Goal: Task Accomplishment & Management: Complete application form

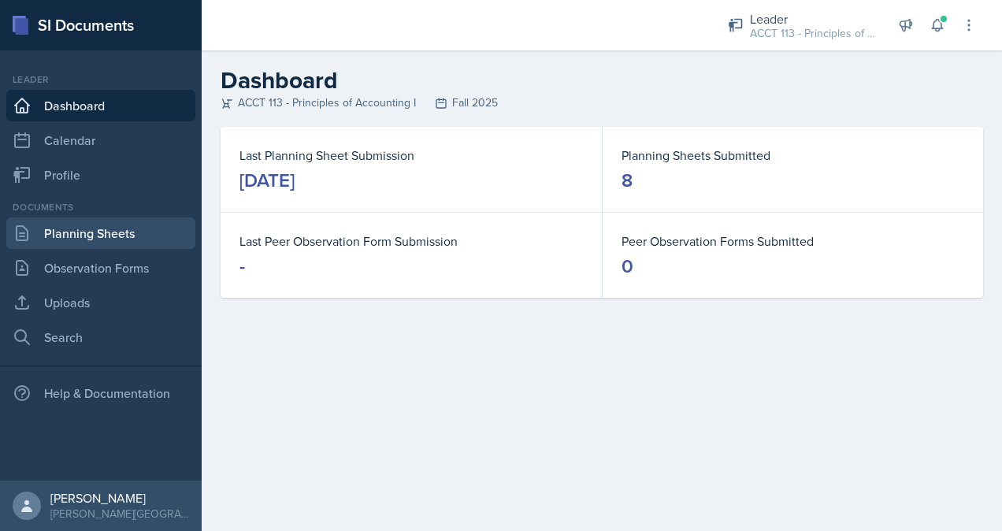
click at [87, 232] on link "Planning Sheets" at bounding box center [100, 233] width 189 height 32
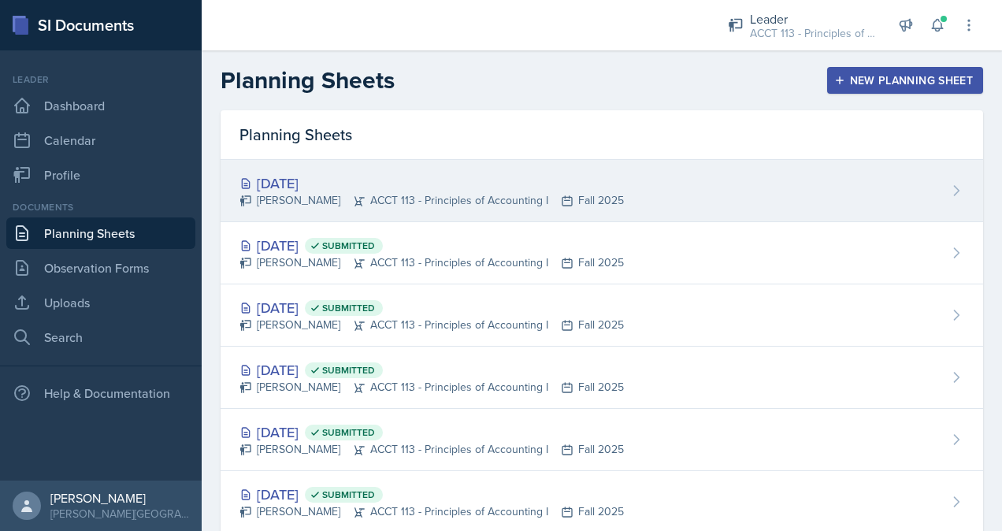
click at [477, 204] on div "[PERSON_NAME] ACCT 113 - Principles of Accounting I Fall 2025" at bounding box center [431, 200] width 384 height 17
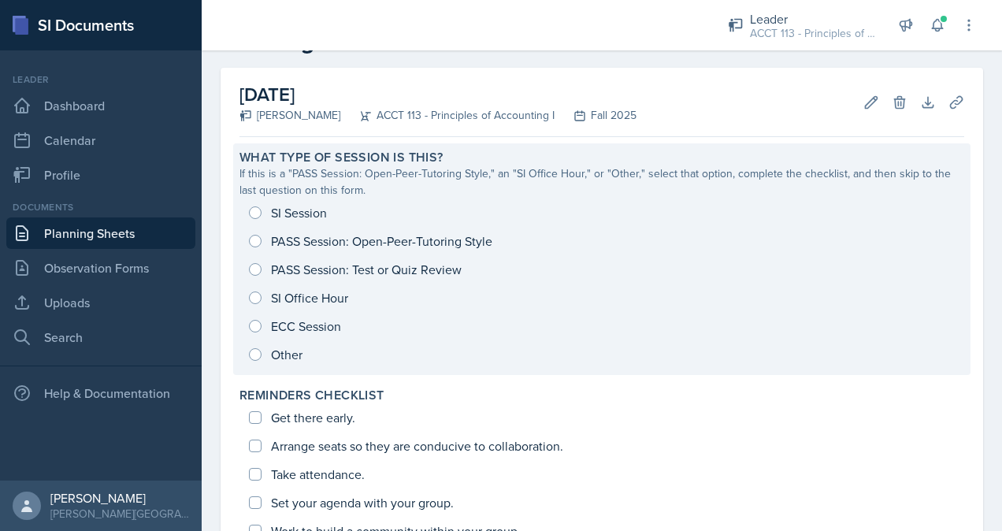
scroll to position [60, 0]
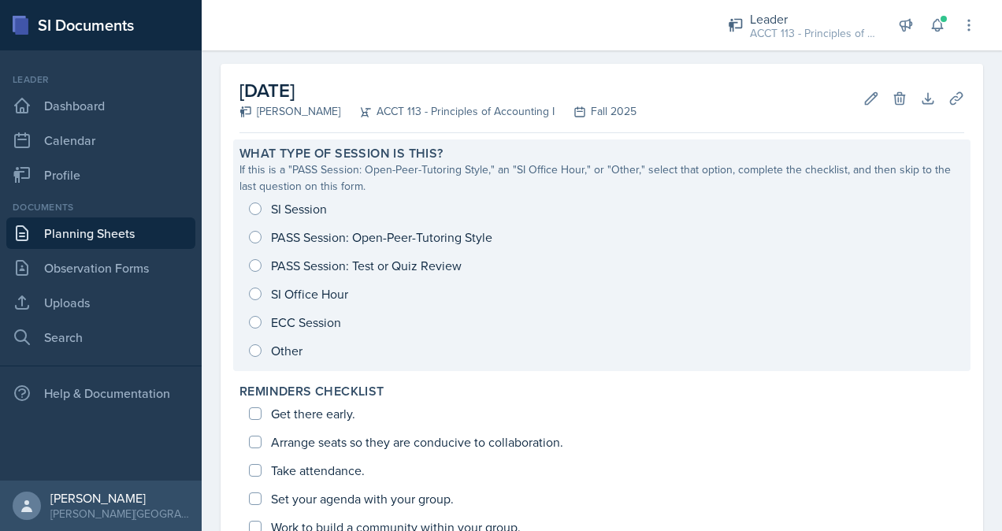
click at [288, 208] on div "SI Session PASS Session: Open-Peer-Tutoring Style PASS Session: Test or Quiz Re…" at bounding box center [601, 280] width 725 height 170
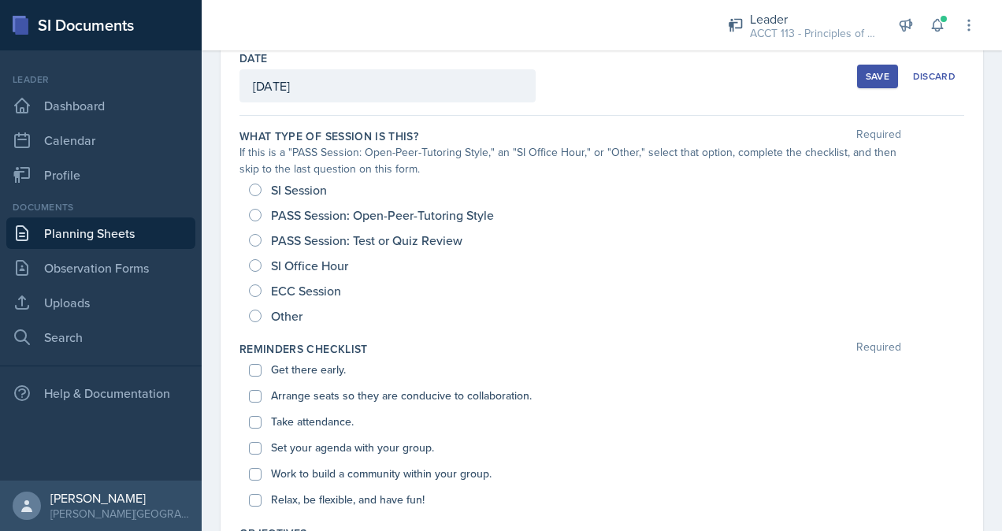
scroll to position [92, 0]
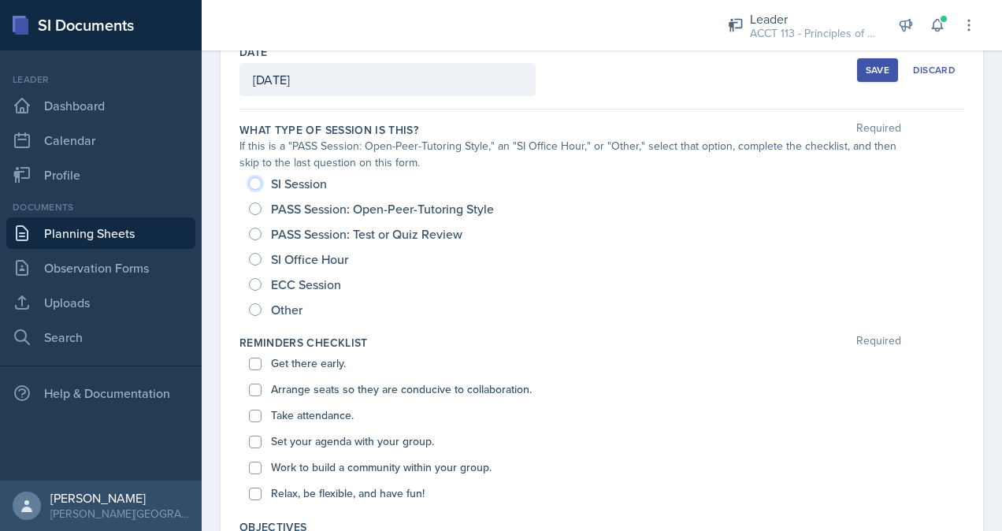
click at [251, 177] on input "SI Session" at bounding box center [255, 183] width 13 height 13
radio input "true"
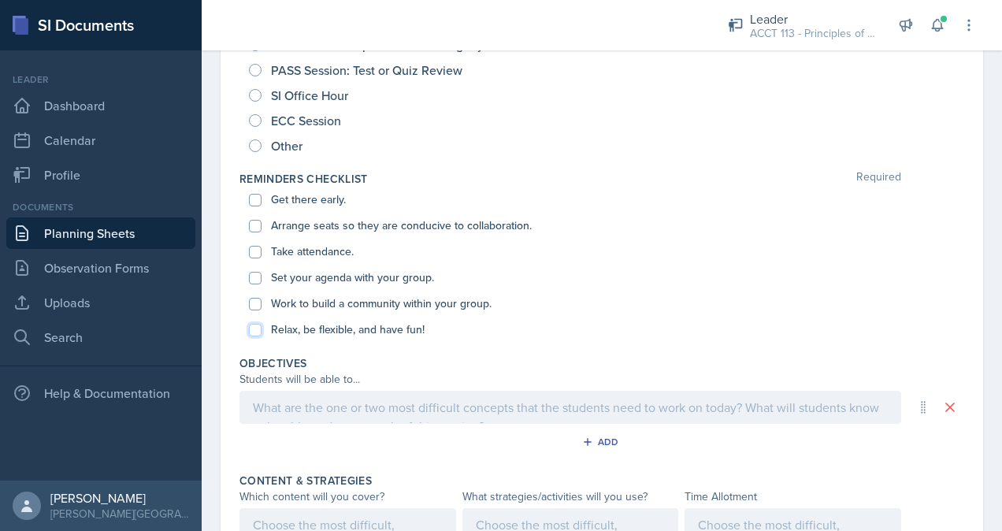
click at [258, 325] on input "Relax, be flexible, and have fun!" at bounding box center [255, 330] width 13 height 13
checkbox input "true"
click at [259, 304] on input "Work to build a community within your group." at bounding box center [255, 304] width 13 height 13
checkbox input "true"
click at [250, 276] on input "Set your agenda with your group." at bounding box center [255, 278] width 13 height 13
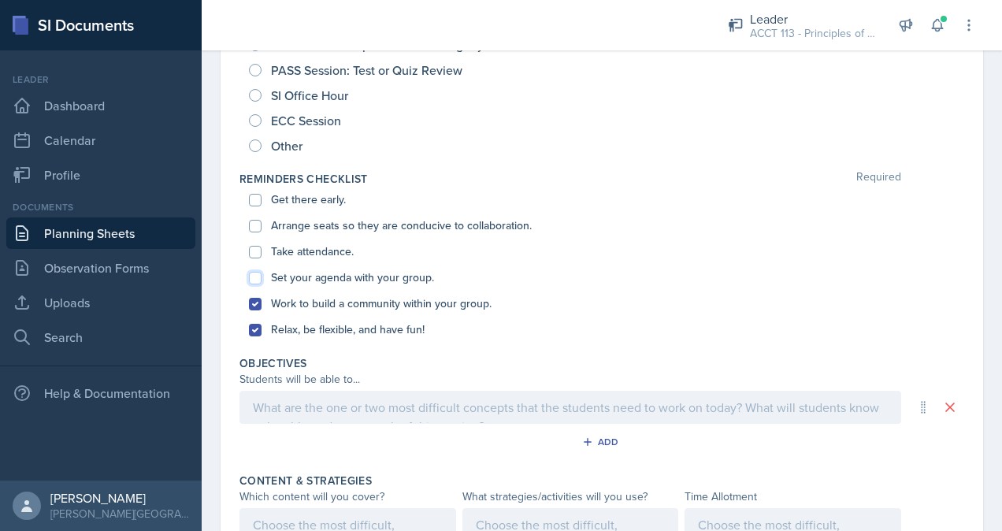
checkbox input "true"
click at [252, 251] on input "Take attendance." at bounding box center [255, 252] width 13 height 13
checkbox input "true"
click at [253, 224] on input "Arrange seats so they are conducive to collaboration." at bounding box center [255, 226] width 13 height 13
checkbox input "true"
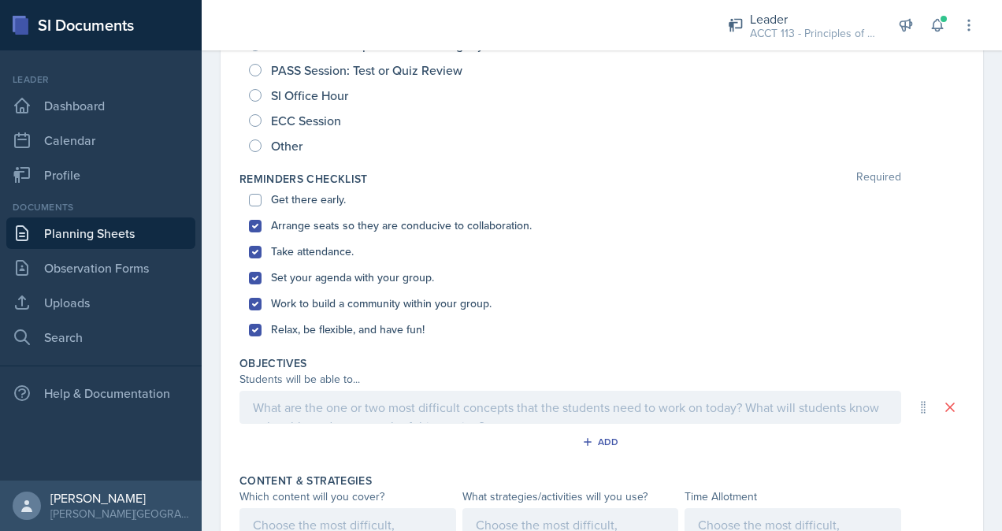
click at [258, 189] on div "Get there early." at bounding box center [602, 200] width 706 height 26
click at [257, 199] on input "Get there early." at bounding box center [255, 200] width 13 height 13
checkbox input "true"
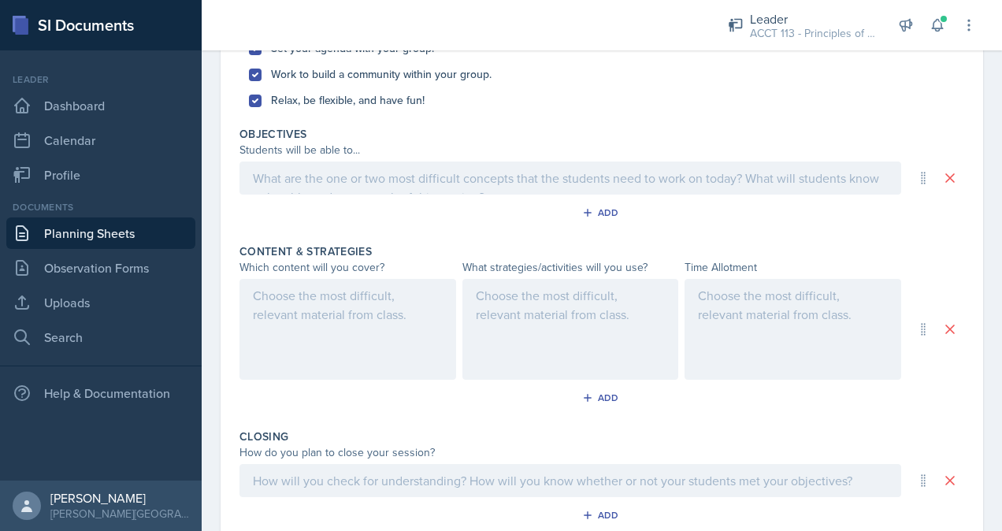
click at [335, 187] on div at bounding box center [570, 177] width 662 height 33
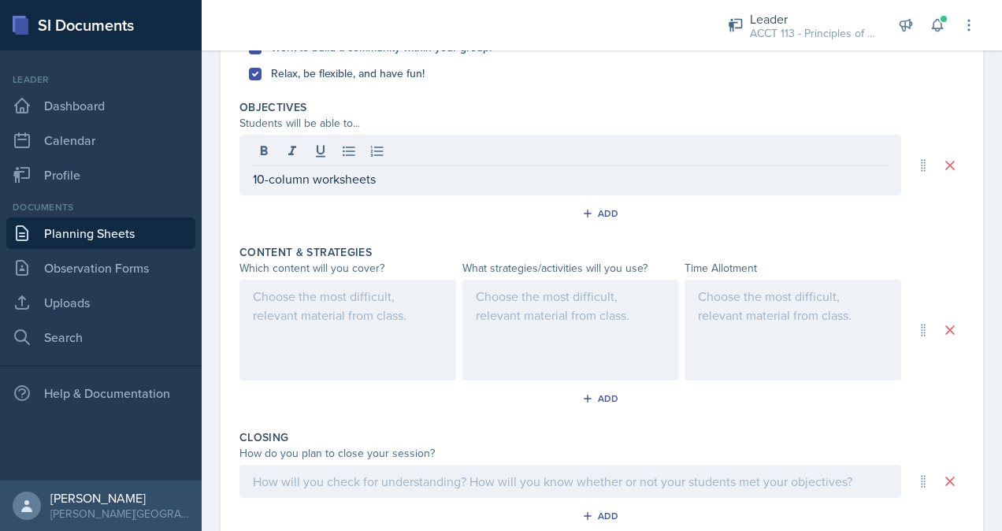
click at [351, 339] on div at bounding box center [347, 330] width 217 height 101
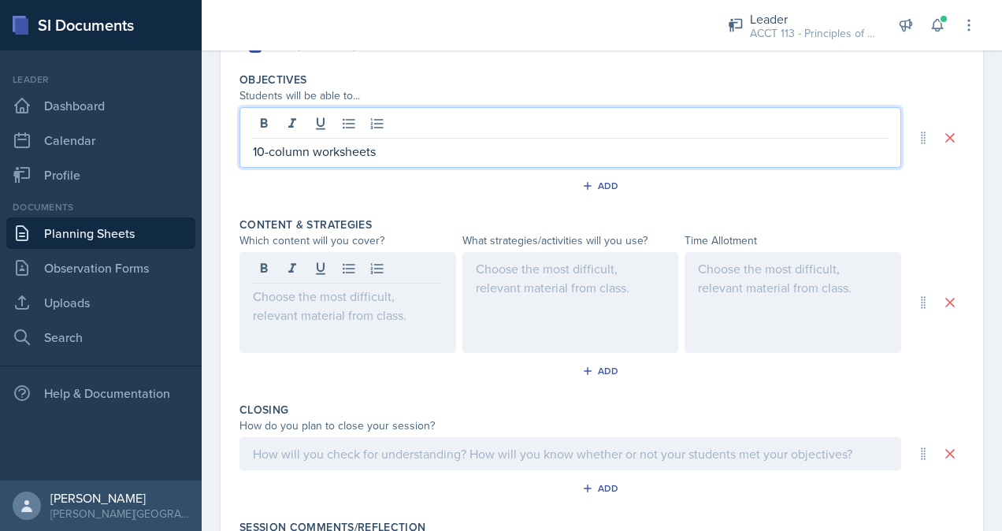
scroll to position [567, 0]
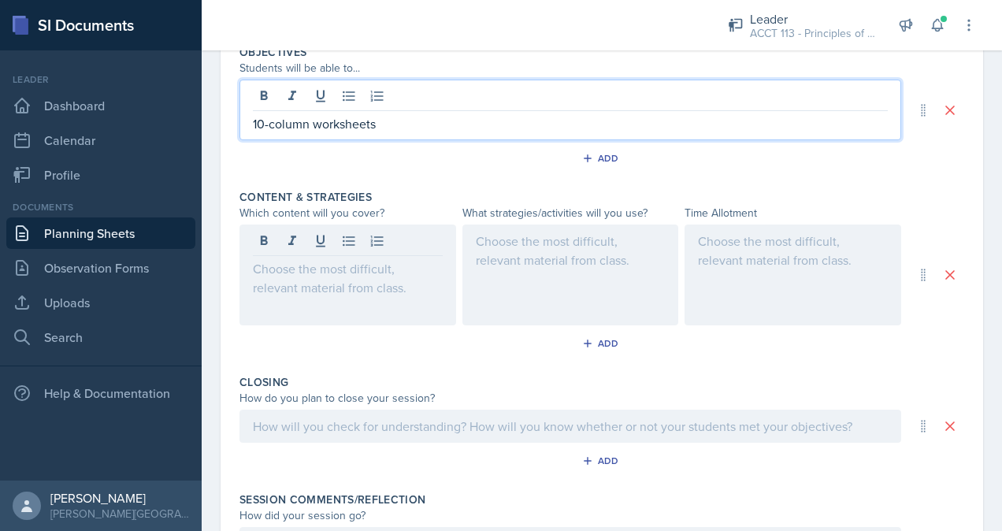
click at [254, 121] on p "10-column worksheets" at bounding box center [570, 123] width 635 height 19
click at [451, 127] on p "Do 10-column worksheets" at bounding box center [570, 123] width 635 height 19
click at [335, 269] on div at bounding box center [347, 275] width 217 height 101
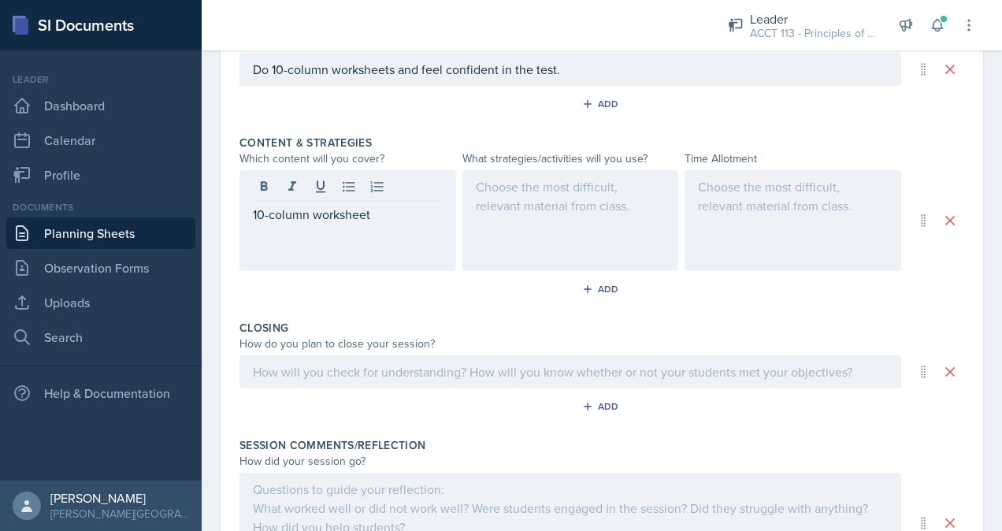
click at [567, 217] on div at bounding box center [570, 220] width 217 height 101
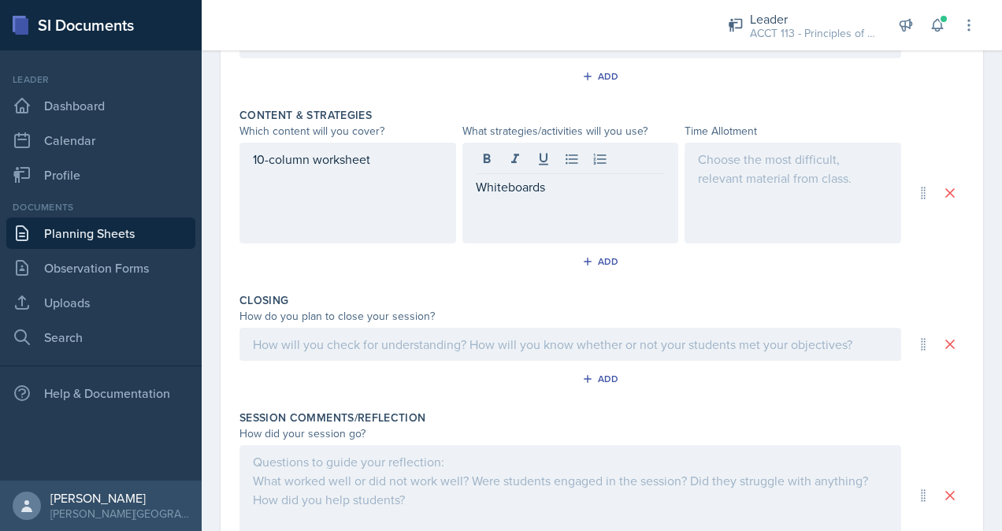
click at [744, 191] on div at bounding box center [793, 193] width 217 height 101
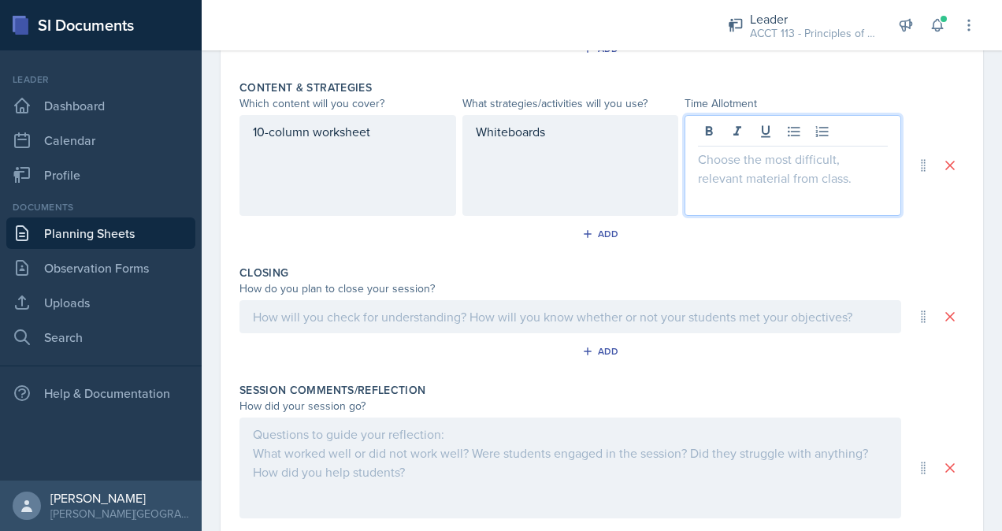
click at [571, 147] on div "Whiteboards" at bounding box center [570, 165] width 217 height 101
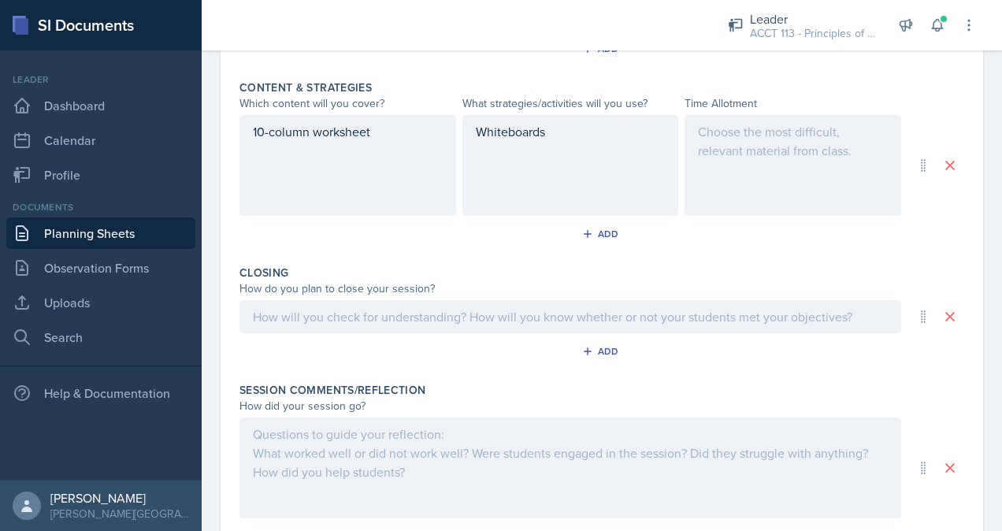
scroll to position [676, 0]
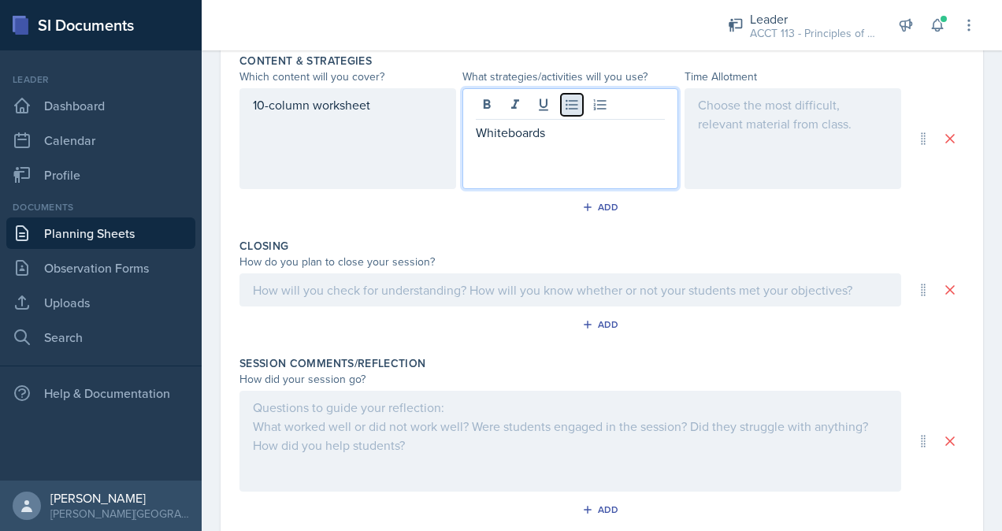
click at [565, 99] on icon at bounding box center [572, 105] width 16 height 16
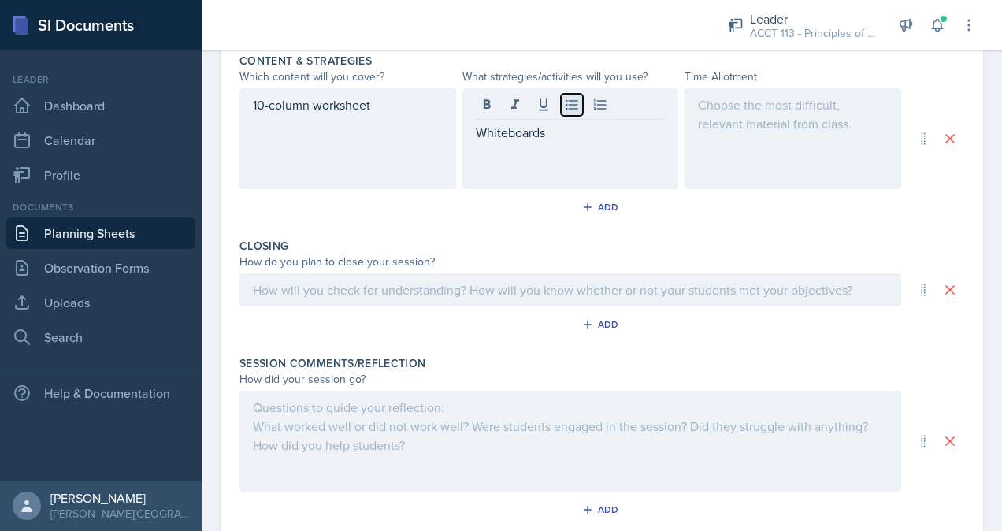
click at [572, 99] on icon at bounding box center [572, 105] width 16 height 16
click at [742, 142] on div at bounding box center [793, 138] width 217 height 101
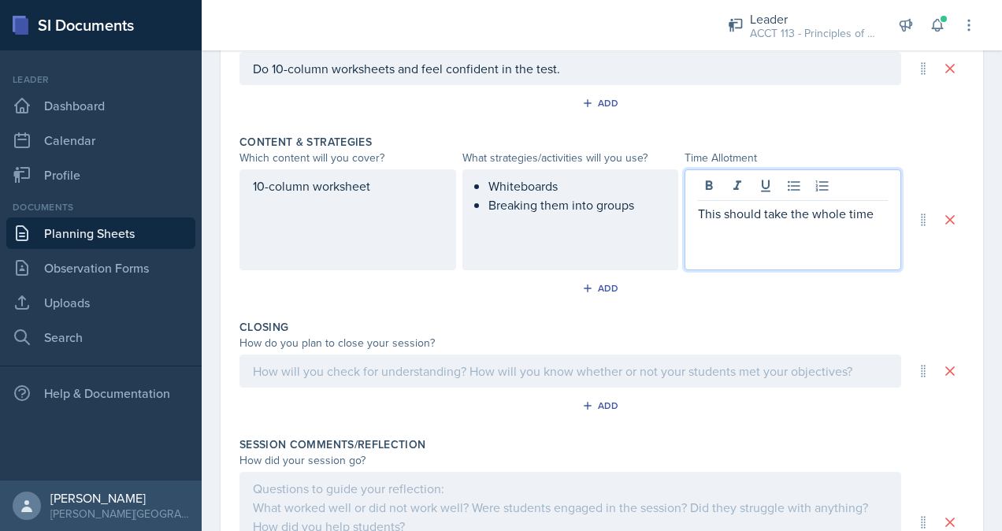
scroll to position [622, 0]
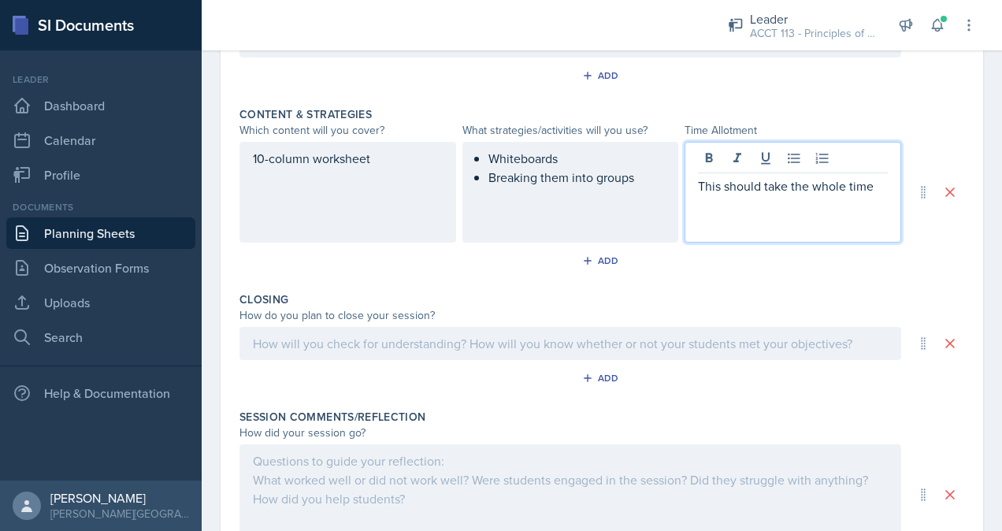
click at [441, 353] on p at bounding box center [570, 343] width 635 height 19
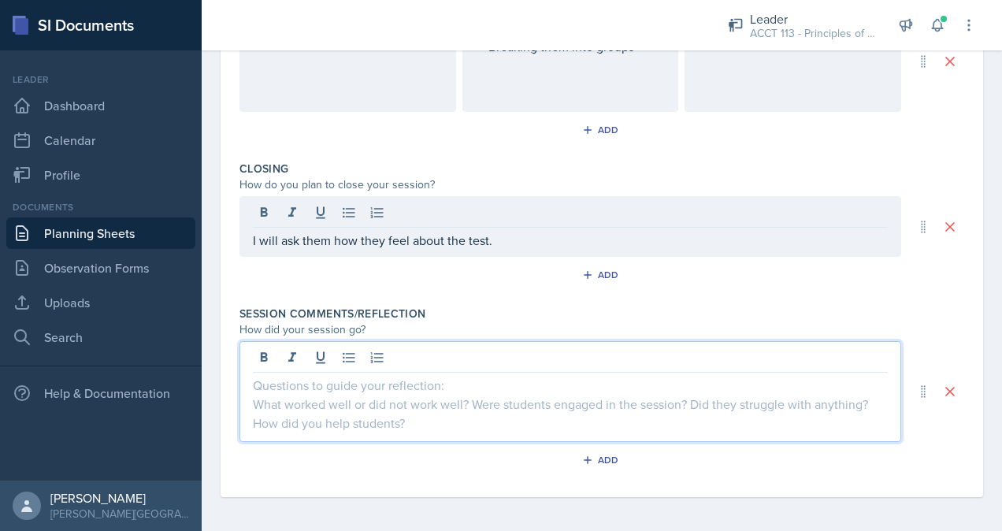
click at [400, 362] on div at bounding box center [570, 391] width 662 height 101
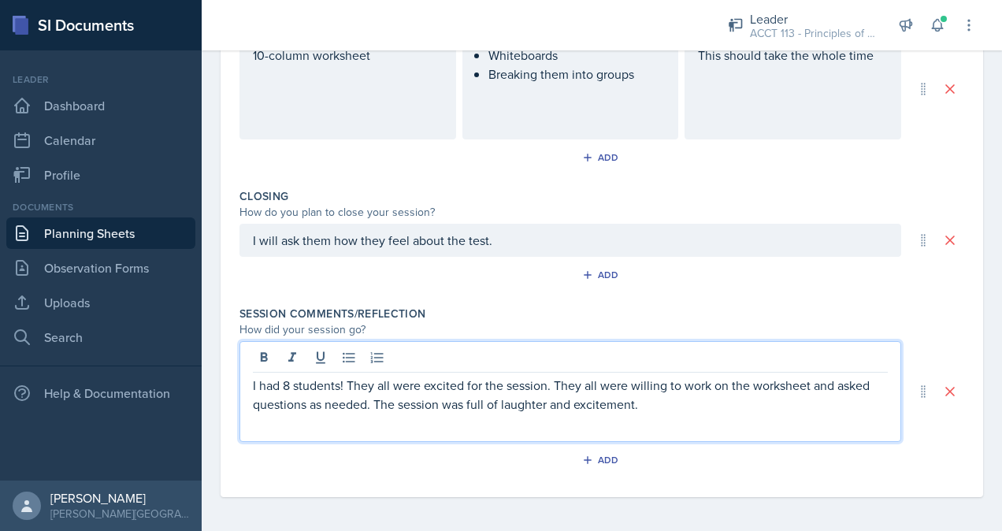
click at [678, 397] on p "I had 8 students! They all were excited for the session. They all were willing …" at bounding box center [570, 395] width 635 height 38
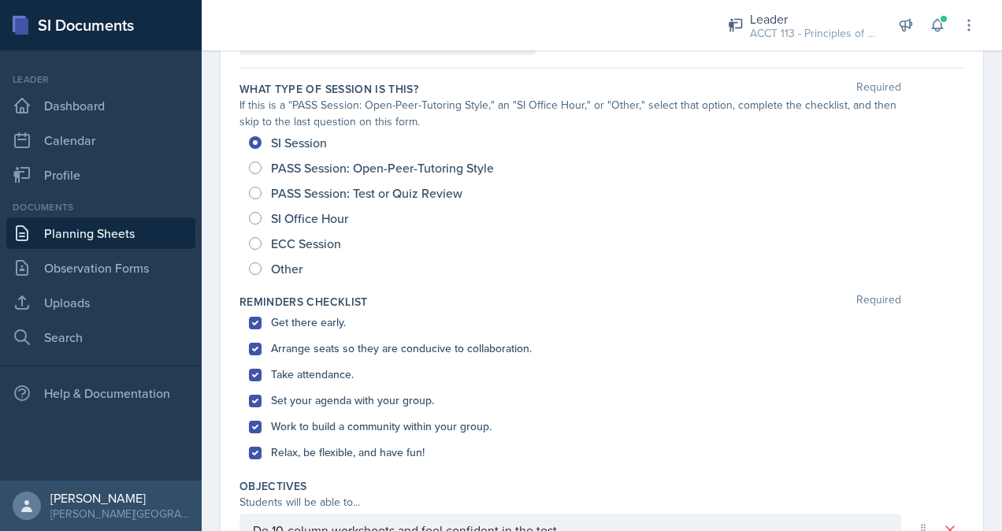
scroll to position [0, 0]
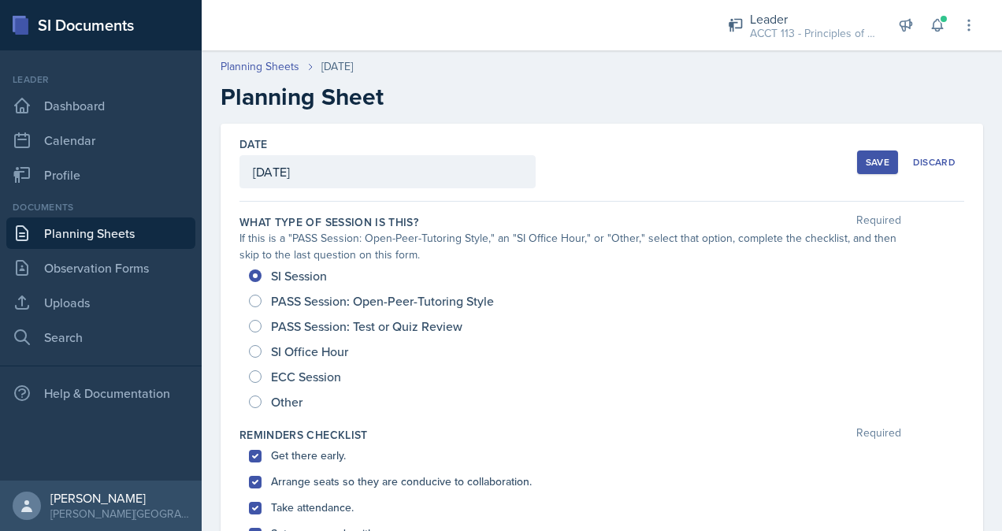
click at [857, 160] on button "Save" at bounding box center [877, 162] width 41 height 24
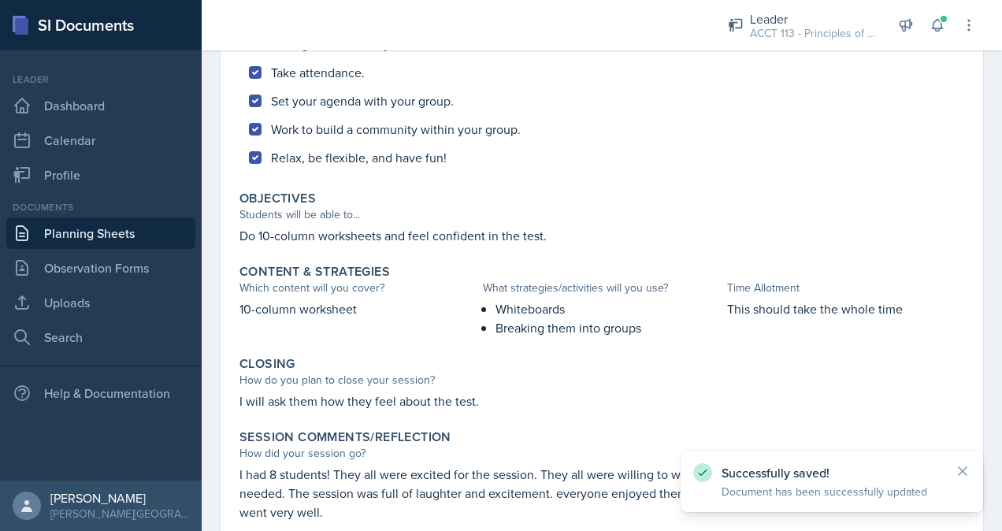
scroll to position [556, 0]
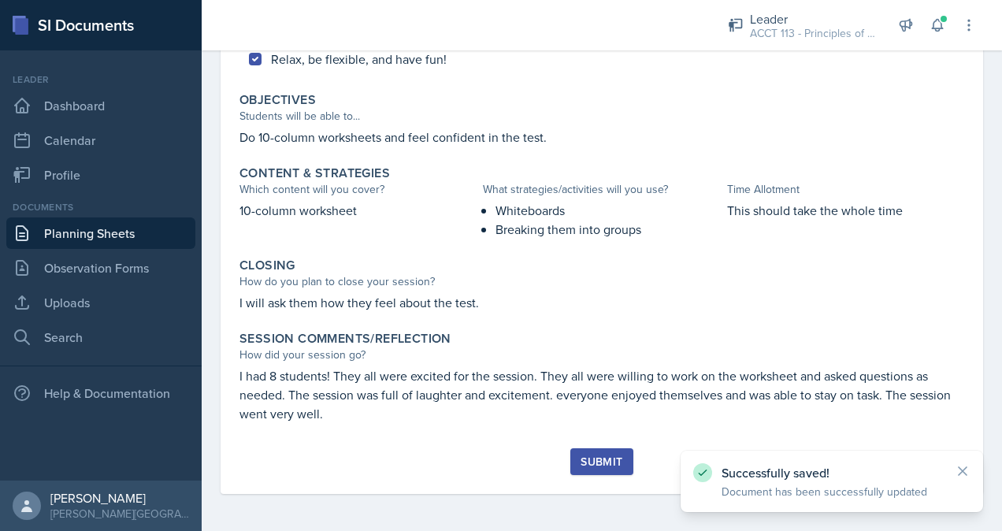
click at [606, 458] on div "Submit" at bounding box center [602, 461] width 42 height 13
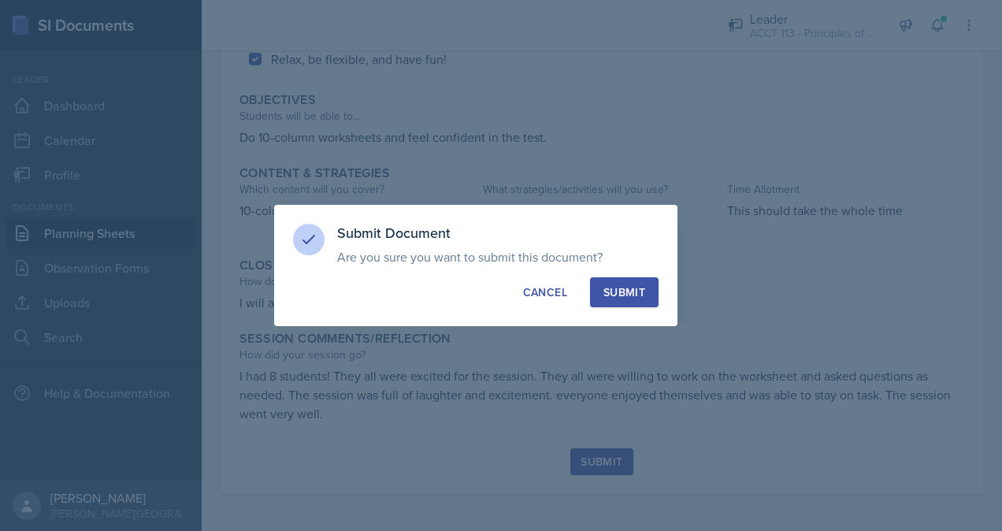
click at [611, 290] on div "Submit" at bounding box center [624, 292] width 42 height 16
radio input "true"
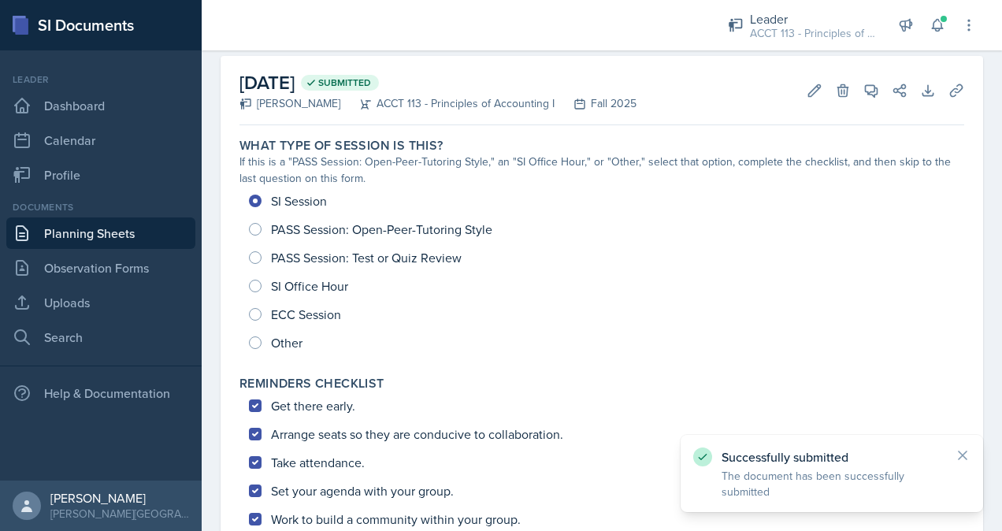
scroll to position [0, 0]
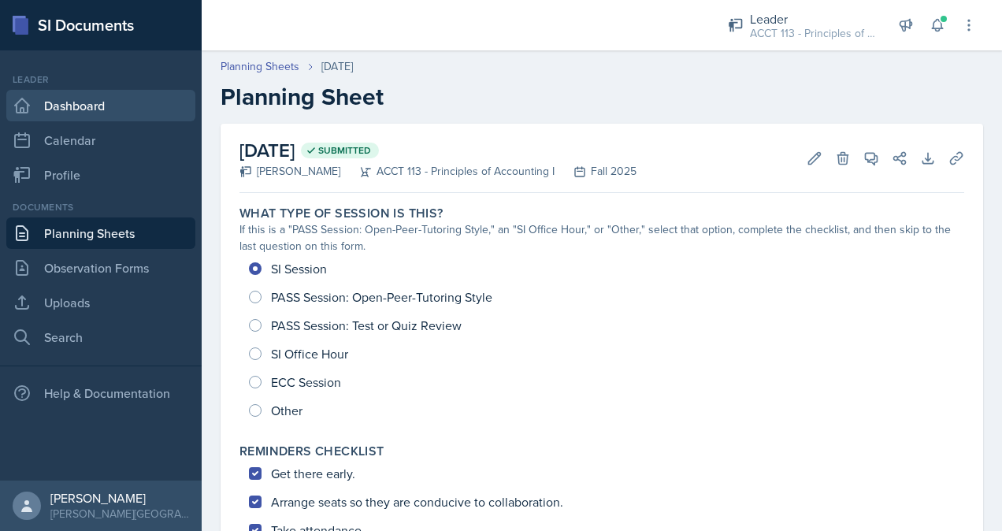
click at [92, 109] on link "Dashboard" at bounding box center [100, 106] width 189 height 32
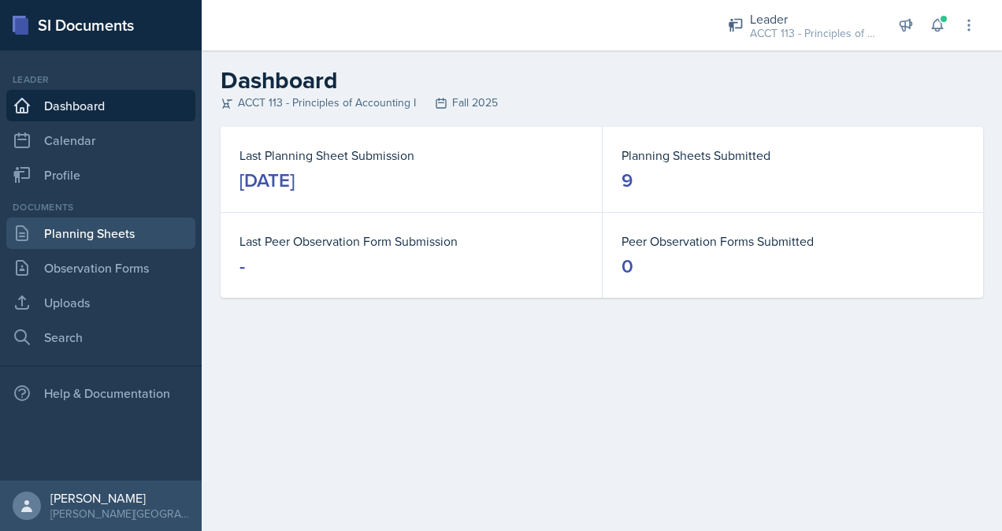
click at [65, 239] on link "Planning Sheets" at bounding box center [100, 233] width 189 height 32
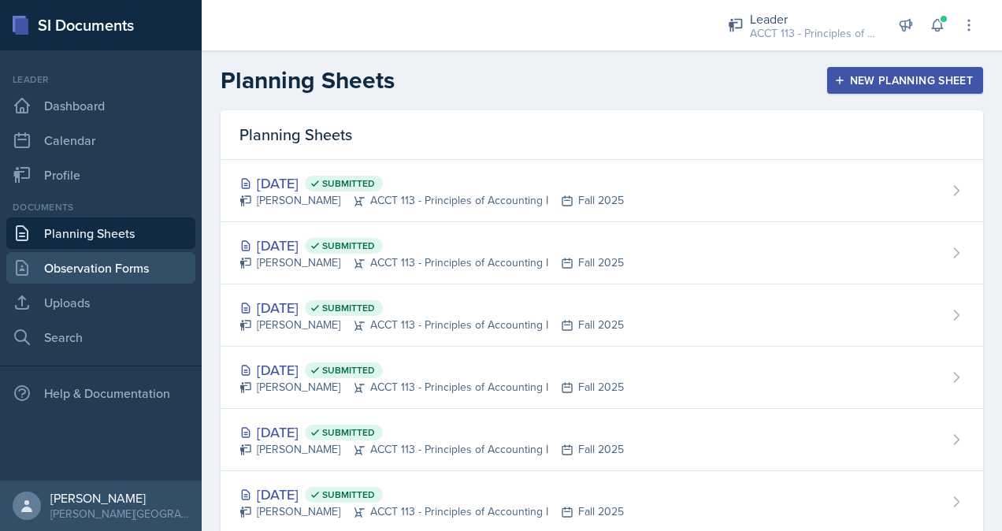
click at [90, 276] on link "Observation Forms" at bounding box center [100, 268] width 189 height 32
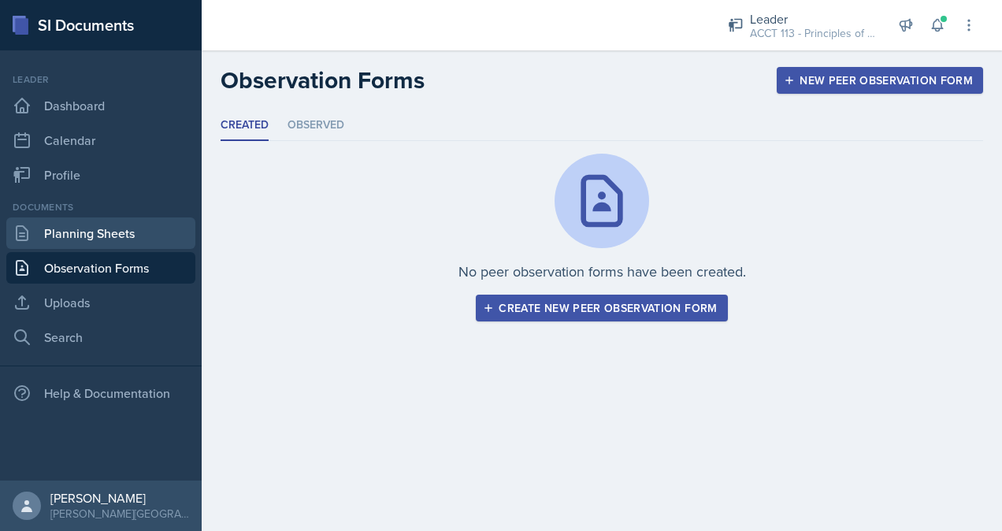
click at [76, 237] on link "Planning Sheets" at bounding box center [100, 233] width 189 height 32
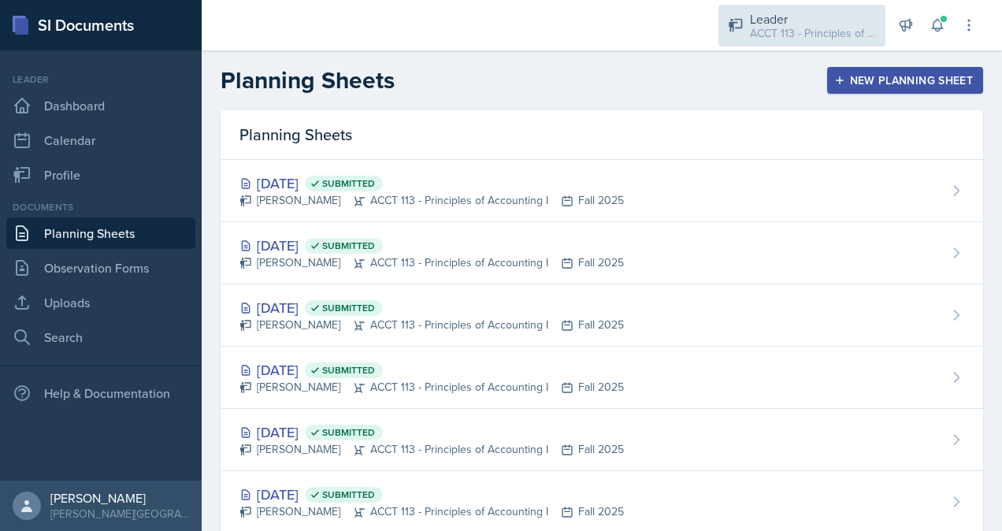
click at [788, 25] on div "ACCT 113 - Principles of Accounting I / Fall 2025" at bounding box center [813, 33] width 126 height 17
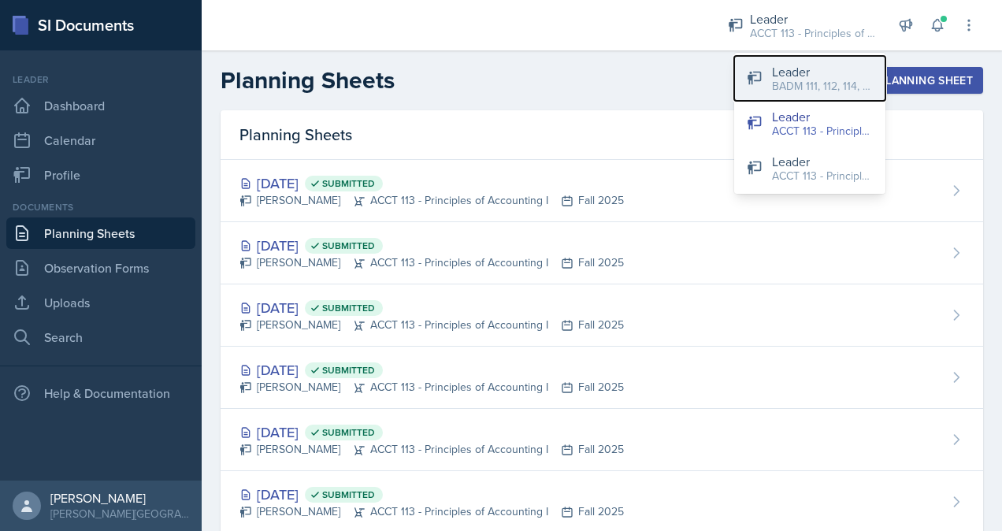
click at [789, 75] on div "Leader" at bounding box center [822, 71] width 101 height 19
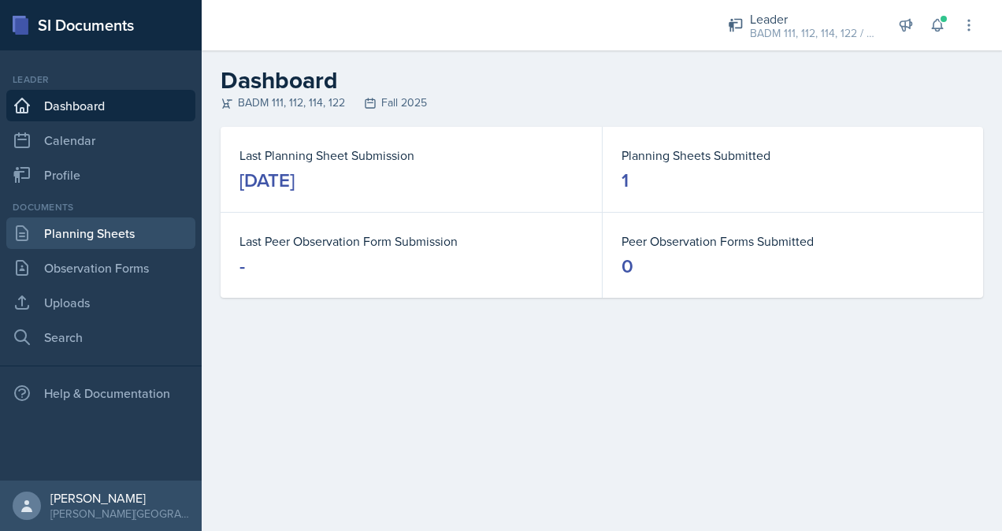
click at [131, 231] on link "Planning Sheets" at bounding box center [100, 233] width 189 height 32
